Goal: Task Accomplishment & Management: Use online tool/utility

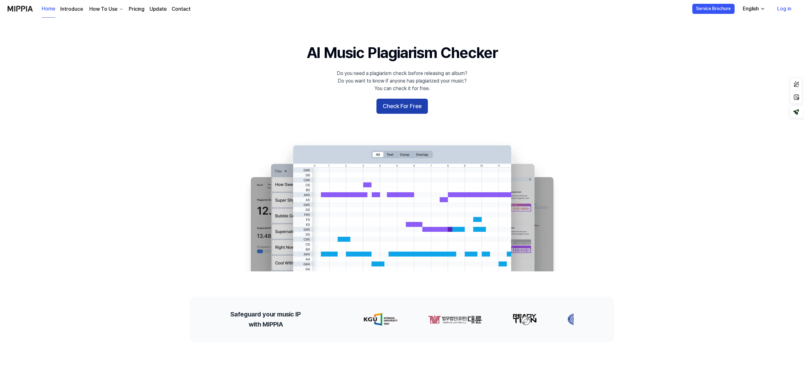
click at [406, 107] on button "Check For Free" at bounding box center [401, 106] width 51 height 15
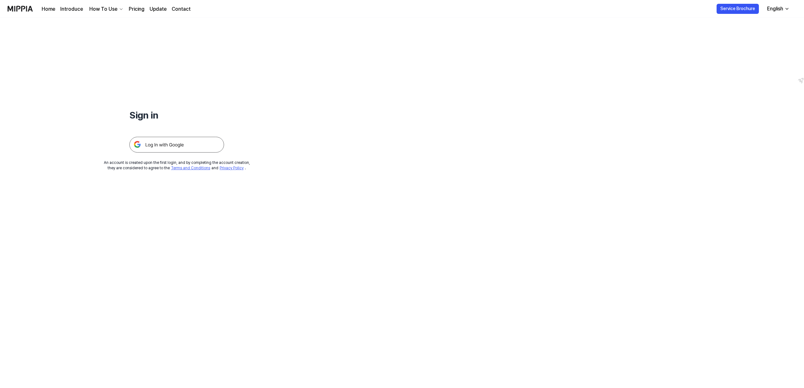
click at [173, 145] on img at bounding box center [176, 145] width 95 height 16
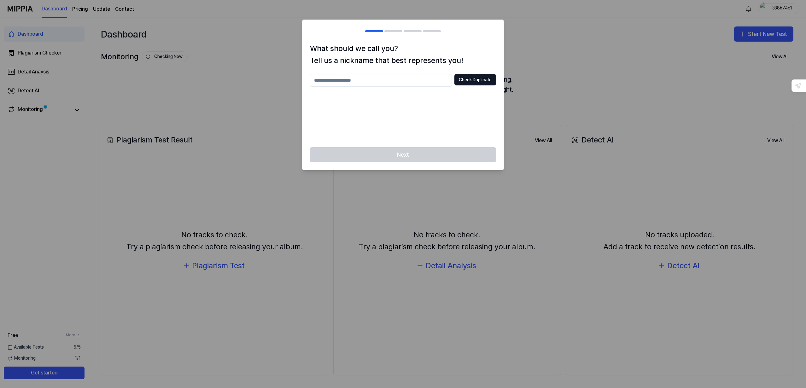
click at [324, 80] on input "text" at bounding box center [381, 80] width 142 height 13
click at [484, 81] on button "Check Duplicate" at bounding box center [475, 79] width 42 height 11
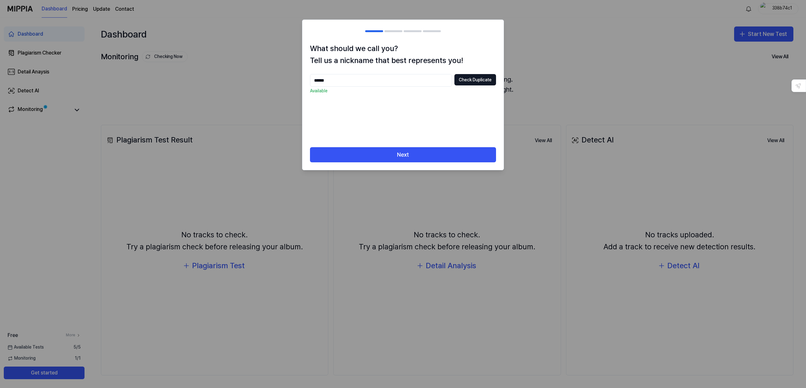
click at [347, 80] on input "******" at bounding box center [381, 80] width 142 height 13
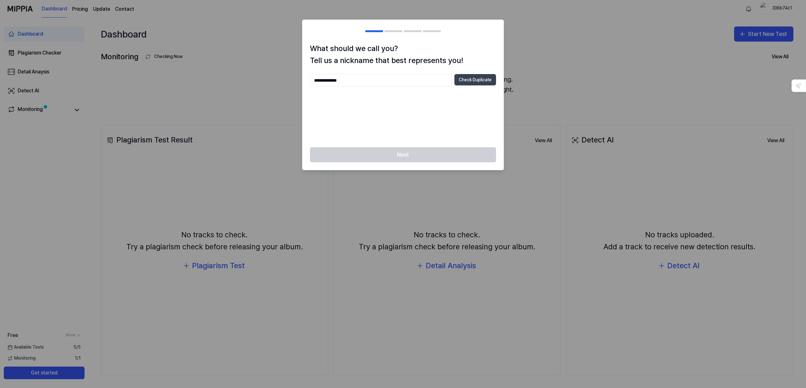
click at [484, 81] on button "Check Duplicate" at bounding box center [475, 79] width 42 height 11
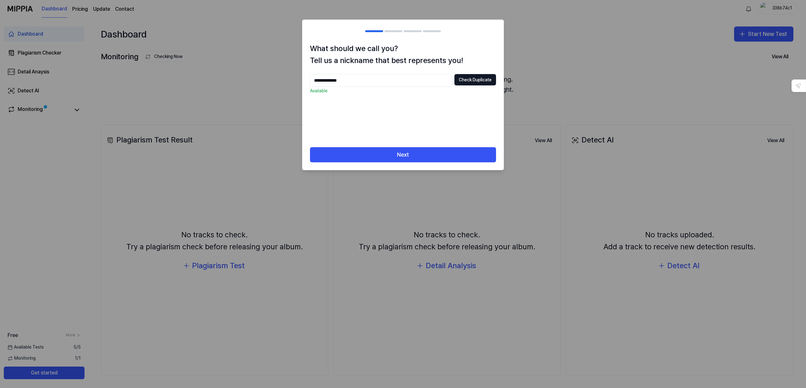
click at [369, 79] on input "**********" at bounding box center [381, 80] width 142 height 13
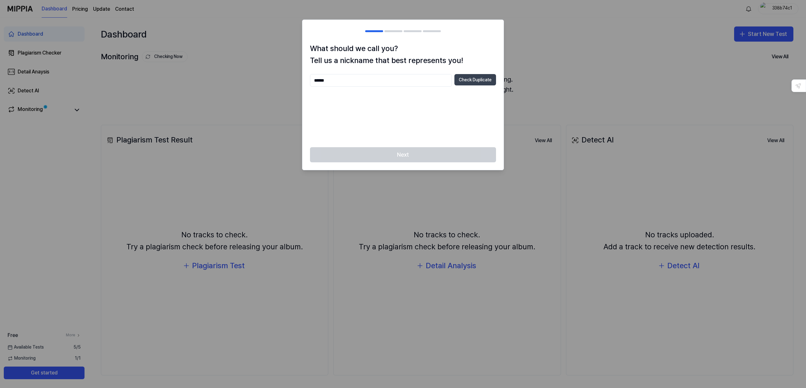
type input "******"
click at [484, 81] on button "Check Duplicate" at bounding box center [475, 79] width 42 height 11
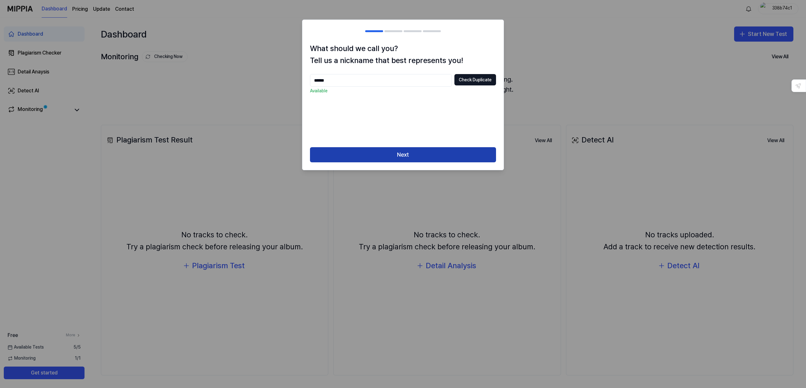
click at [429, 158] on button "Next" at bounding box center [403, 154] width 186 height 15
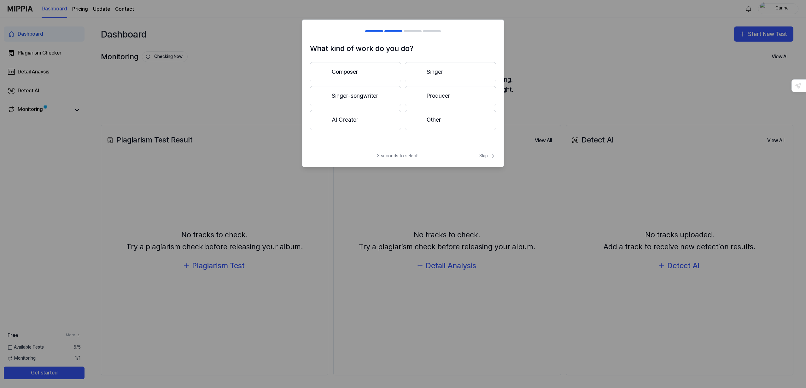
click at [369, 125] on button "AI Creator" at bounding box center [355, 120] width 91 height 20
click at [367, 101] on button "Less than 3 years" at bounding box center [355, 96] width 91 height 21
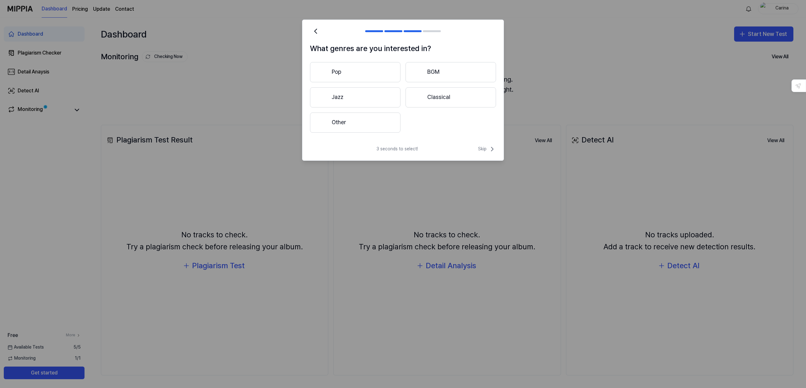
click at [361, 120] on button "Other" at bounding box center [355, 123] width 91 height 20
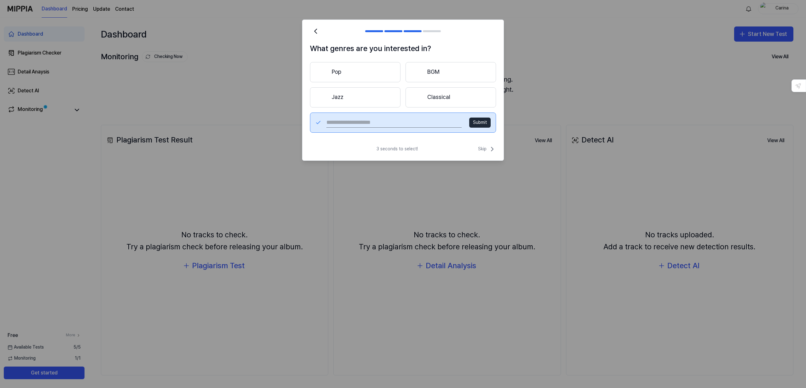
click at [359, 122] on input "text" at bounding box center [393, 123] width 135 height 10
type input "**********"
click at [484, 124] on button "Submit" at bounding box center [479, 123] width 21 height 10
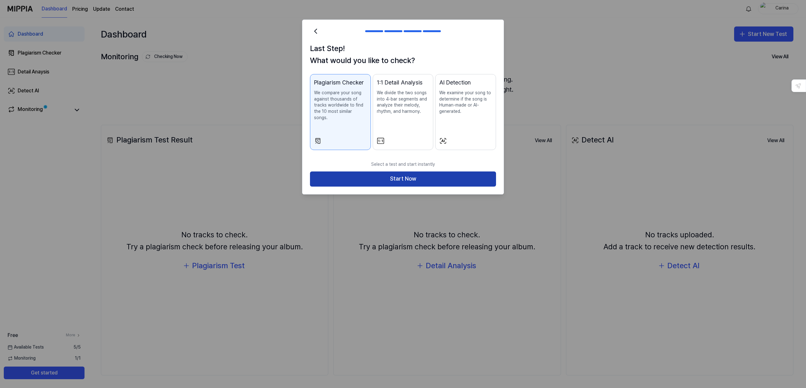
click at [457, 174] on button "Start Now" at bounding box center [403, 179] width 186 height 15
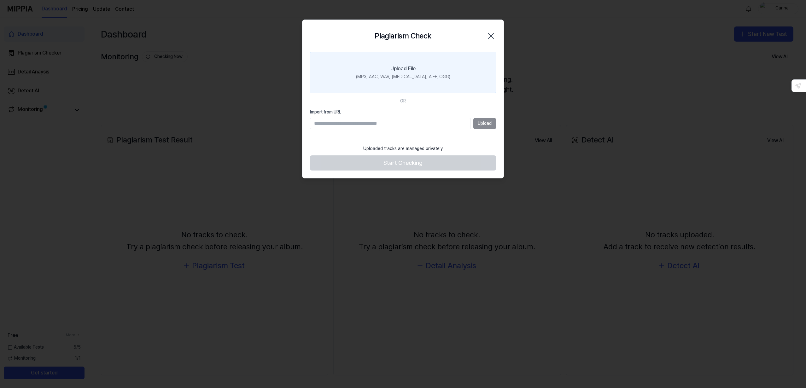
click at [413, 74] on div "(MP3, AAC, WAV, FLAC, AIFF, OGG)" at bounding box center [403, 77] width 94 height 6
click at [0, 0] on input "Upload File (MP3, AAC, WAV, FLAC, AIFF, OGG)" at bounding box center [0, 0] width 0 height 0
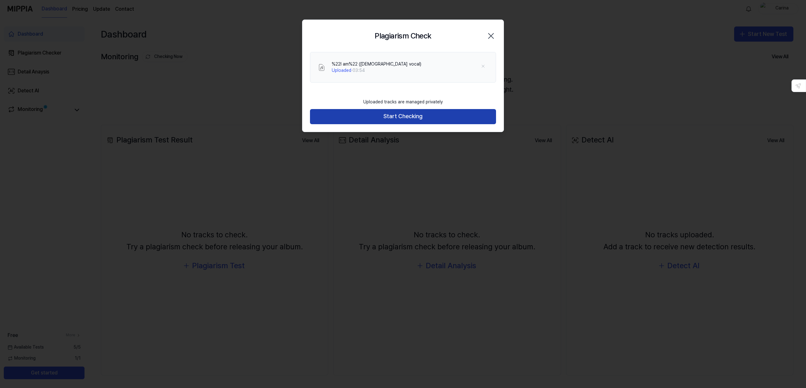
click at [414, 118] on button "Start Checking" at bounding box center [403, 116] width 186 height 15
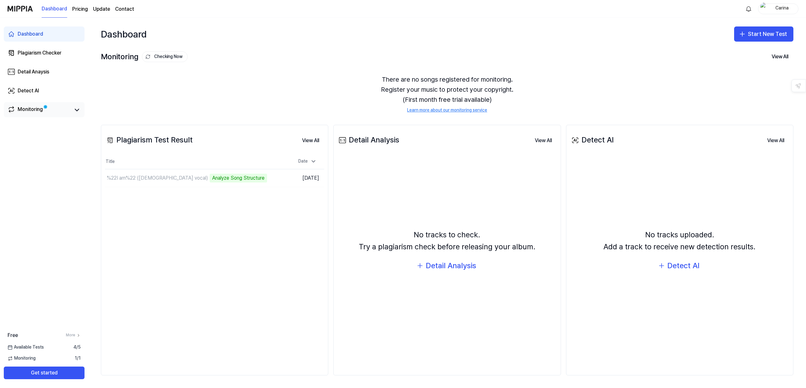
click at [23, 110] on div "Monitoring" at bounding box center [30, 110] width 25 height 9
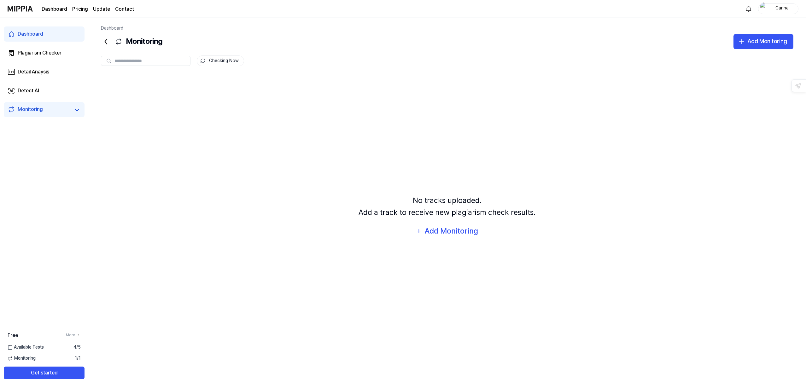
click at [44, 347] on div "Available Tests 4 / 5" at bounding box center [44, 347] width 88 height 6
click at [33, 360] on span "Monitoring" at bounding box center [22, 358] width 28 height 6
click at [36, 111] on div "Monitoring" at bounding box center [30, 110] width 25 height 9
click at [73, 337] on link "More" at bounding box center [73, 335] width 15 height 5
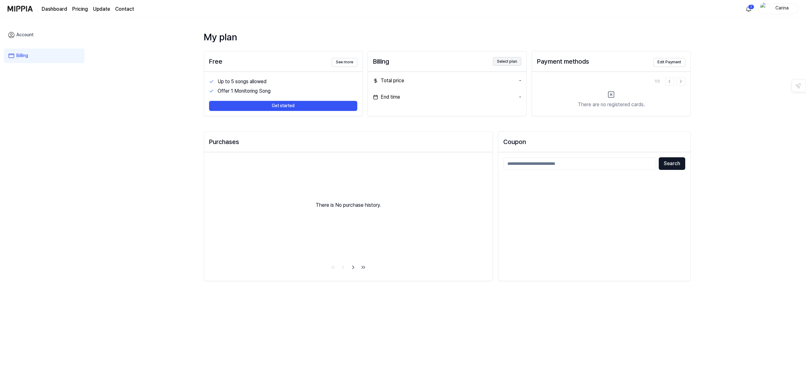
click at [501, 61] on button "Select plan" at bounding box center [507, 61] width 28 height 9
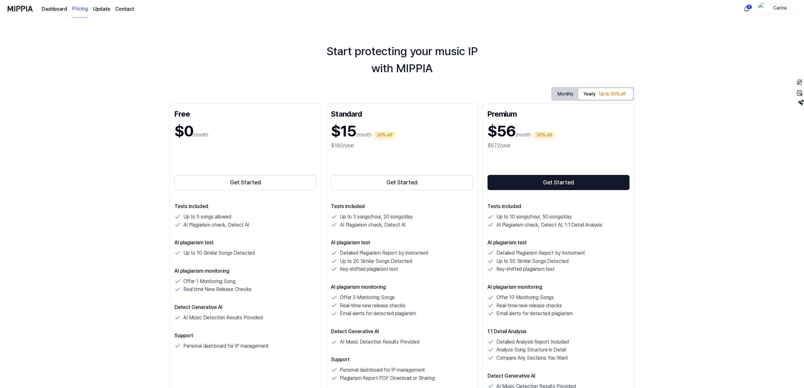
click at [20, 10] on img at bounding box center [20, 8] width 25 height 17
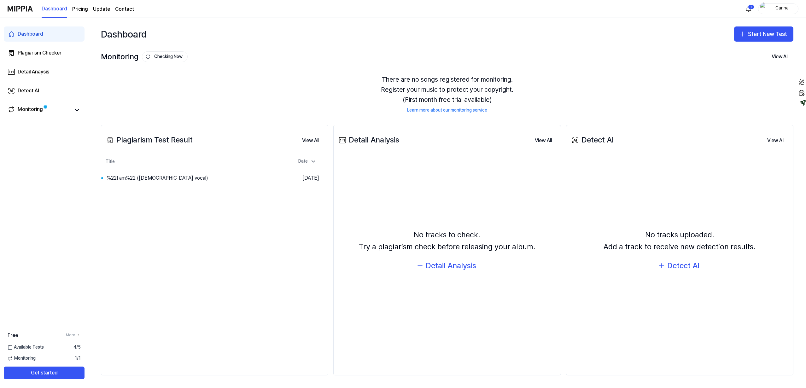
drag, startPoint x: 36, startPoint y: 359, endPoint x: 71, endPoint y: 359, distance: 34.4
click at [36, 359] on div "Monitoring 1 / 1" at bounding box center [44, 358] width 88 height 6
drag, startPoint x: 80, startPoint y: 359, endPoint x: 93, endPoint y: 341, distance: 21.7
click at [80, 359] on span "1 / 1" at bounding box center [78, 358] width 6 height 6
click at [37, 110] on div "Monitoring" at bounding box center [30, 110] width 25 height 9
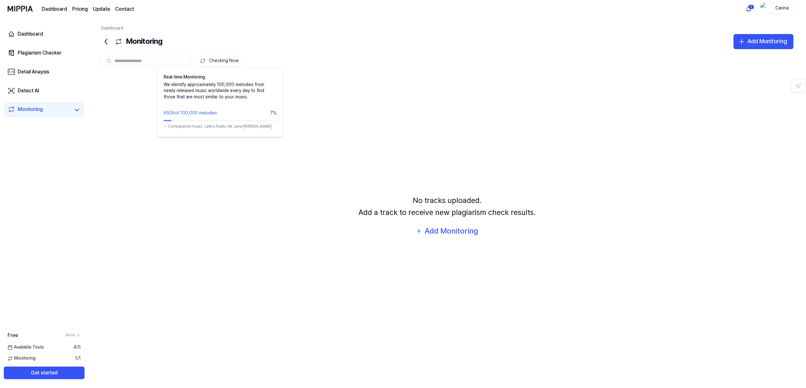
click at [225, 59] on button "Checking Now" at bounding box center [220, 61] width 47 height 11
click at [751, 8] on html "Dashboard Pricing Update Contact 1 Carina Dashboard Plagiarism Checker Detail A…" at bounding box center [403, 194] width 806 height 388
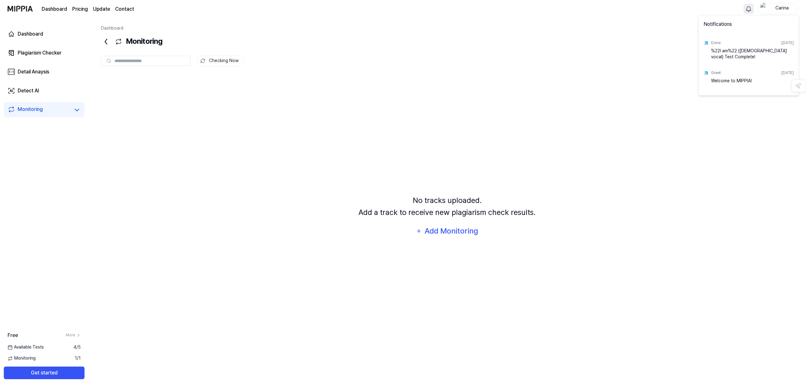
click at [717, 51] on div "%22I am%22 (female vocal) Test Complete!" at bounding box center [752, 54] width 83 height 13
click at [715, 45] on div "Done" at bounding box center [715, 42] width 9 height 5
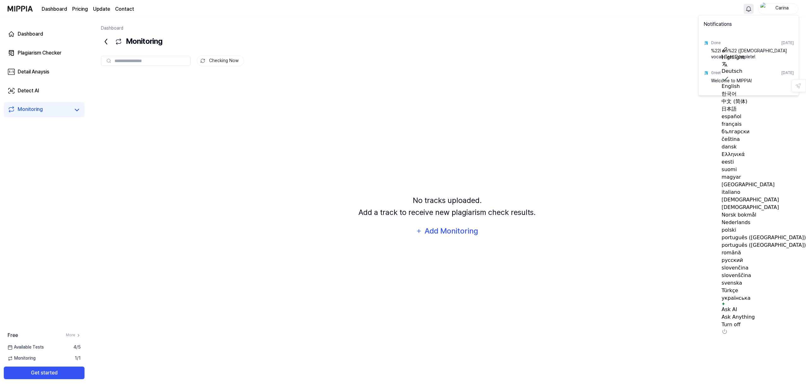
click at [716, 53] on div "%22I am%22 (female vocal) Test Complete!" at bounding box center [752, 54] width 83 height 13
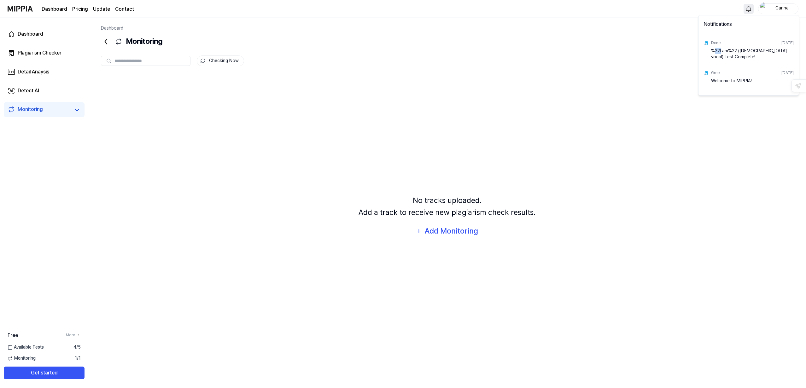
click at [716, 53] on div "%22I am%22 (female vocal) Test Complete!" at bounding box center [752, 54] width 83 height 13
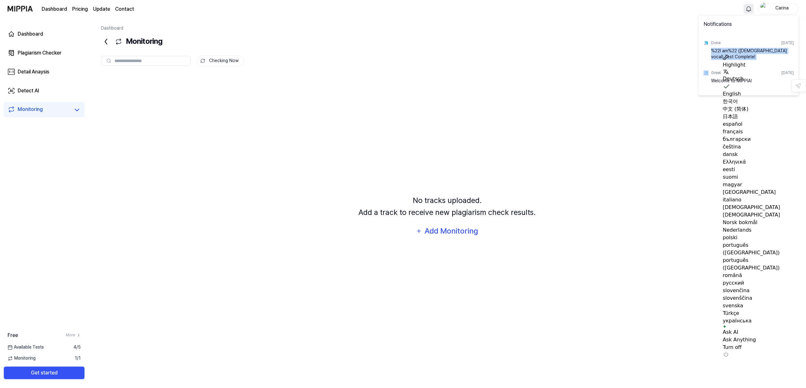
click at [716, 53] on div "%22I am%22 (female vocal) Test Complete!" at bounding box center [752, 54] width 83 height 13
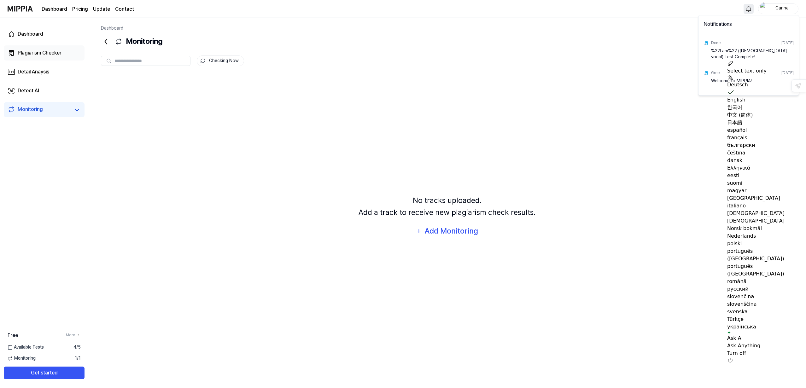
click at [31, 53] on html "Dashboard Pricing Update Contact Carina Dashboard Plagiarism Checker Detail Ana…" at bounding box center [403, 194] width 806 height 388
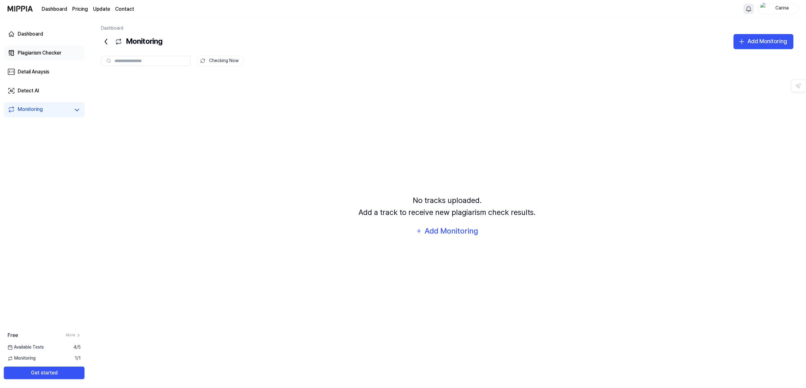
click at [31, 53] on div "Plagiarism Checker" at bounding box center [40, 53] width 44 height 8
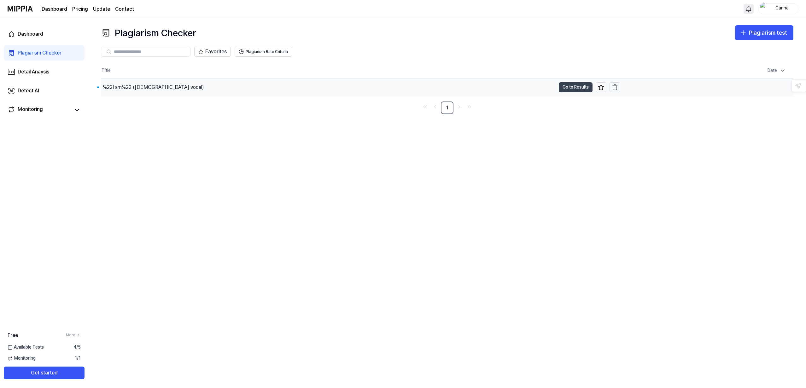
click at [575, 87] on button "Go to Results" at bounding box center [576, 87] width 34 height 10
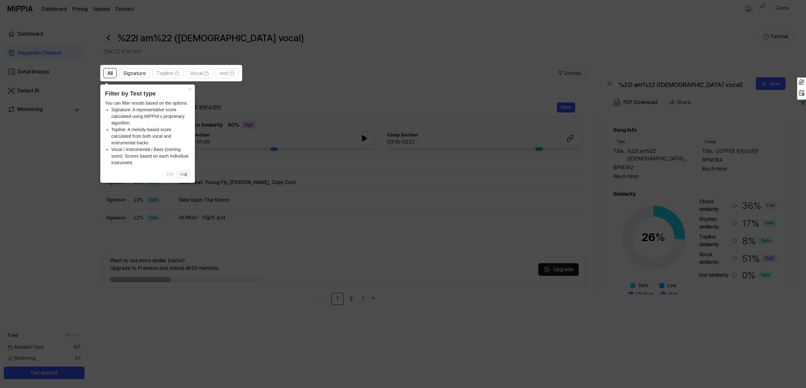
click at [485, 82] on icon at bounding box center [403, 194] width 806 height 388
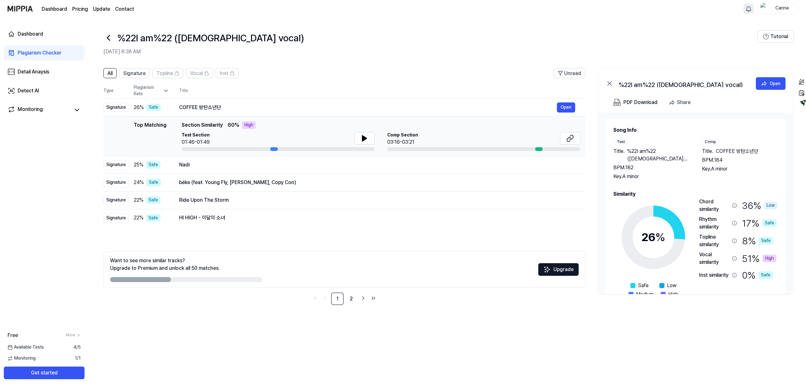
scroll to position [27, 0]
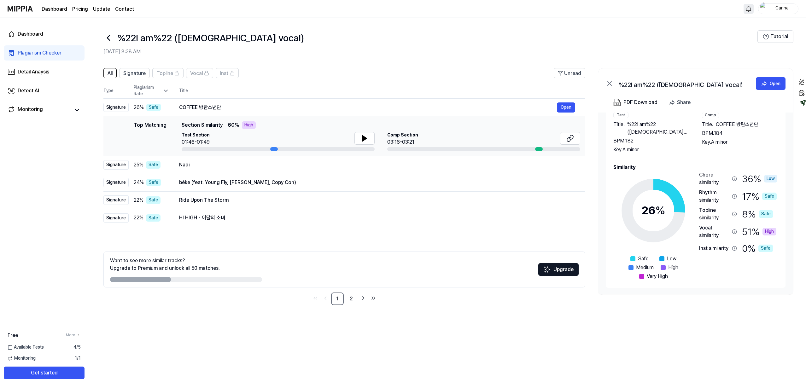
click at [769, 231] on div "High" at bounding box center [770, 232] width 14 height 8
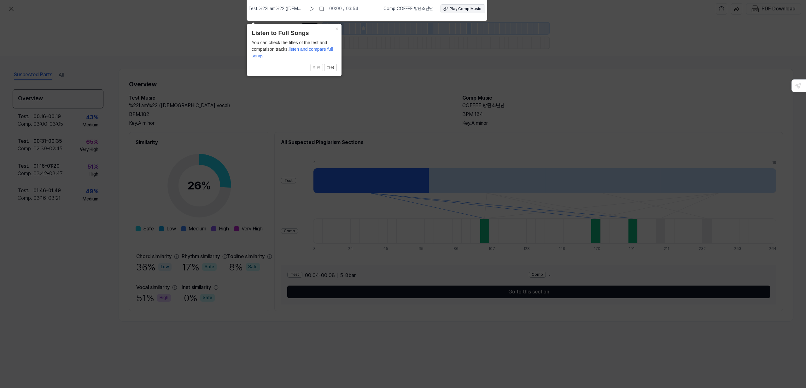
click at [458, 9] on div "Play Comp Music" at bounding box center [466, 8] width 32 height 5
click at [307, 50] on span "listen and compare full songs." at bounding box center [292, 53] width 81 height 12
click at [258, 57] on span "listen and compare full songs." at bounding box center [292, 53] width 81 height 12
click at [330, 68] on button "다음" at bounding box center [330, 68] width 13 height 8
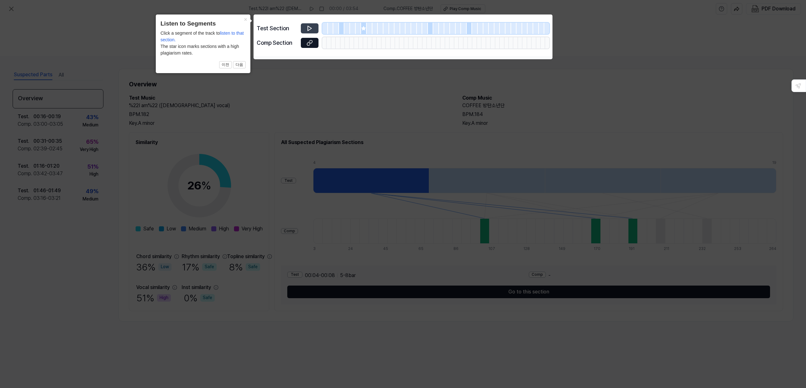
click at [309, 29] on icon at bounding box center [310, 28] width 6 height 6
click at [310, 28] on icon at bounding box center [310, 28] width 6 height 6
click at [309, 27] on icon at bounding box center [310, 28] width 4 height 5
click at [339, 27] on div at bounding box center [342, 28] width 6 height 11
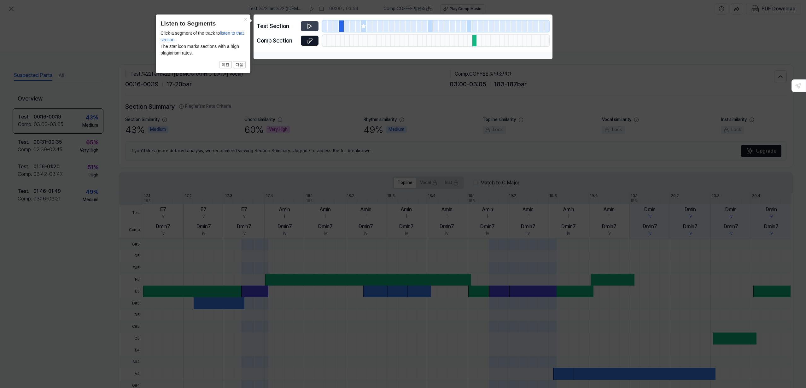
click at [309, 26] on icon at bounding box center [310, 26] width 6 height 6
click at [309, 26] on icon at bounding box center [308, 26] width 1 height 4
click at [310, 42] on icon at bounding box center [310, 41] width 6 height 6
click at [576, 25] on icon at bounding box center [403, 194] width 806 height 388
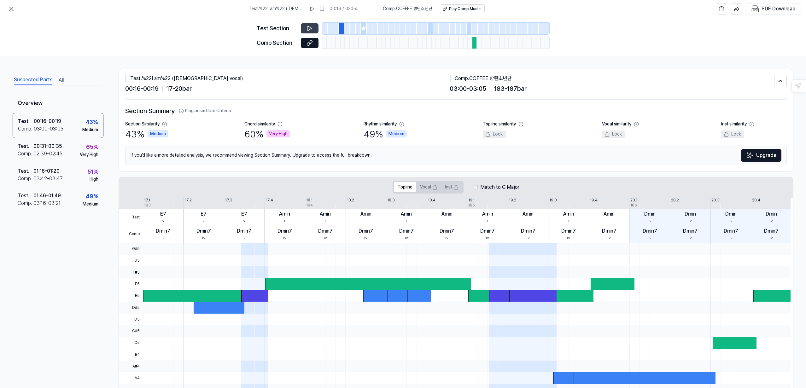
scroll to position [44, 0]
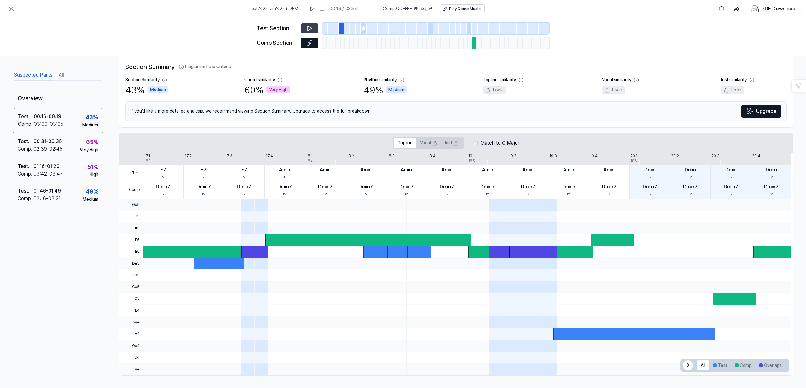
click at [252, 251] on div at bounding box center [254, 252] width 27 height 12
